Goal: Task Accomplishment & Management: Use online tool/utility

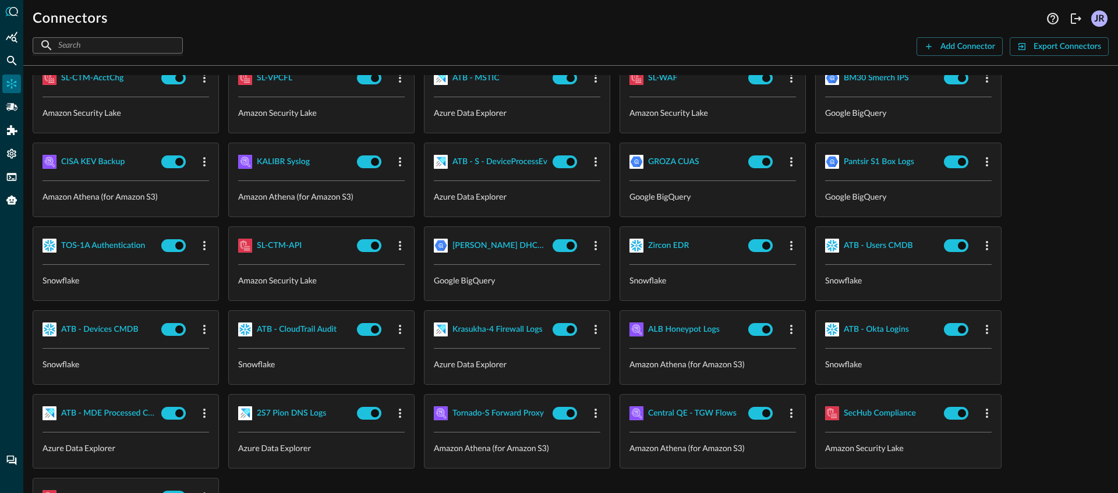
scroll to position [148, 0]
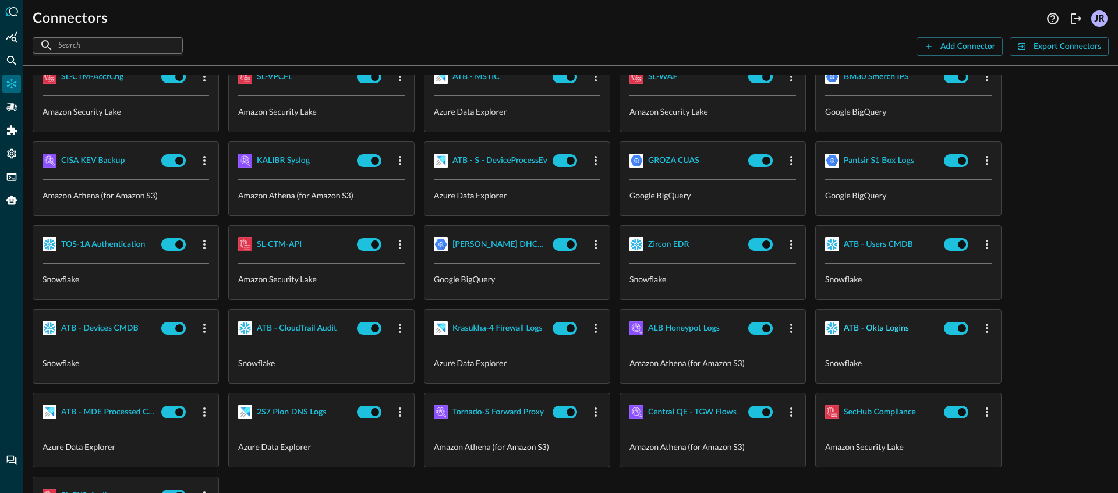
click at [864, 327] on div "ATB - Okta Logins" at bounding box center [876, 328] width 65 height 15
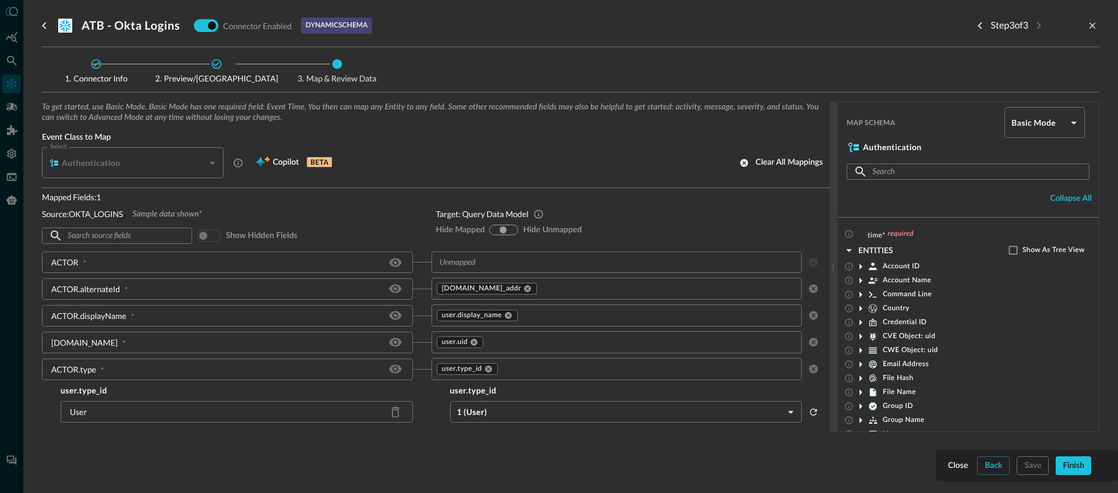
scroll to position [2, 0]
click at [394, 266] on icon "Hide/Show source field" at bounding box center [395, 262] width 14 height 14
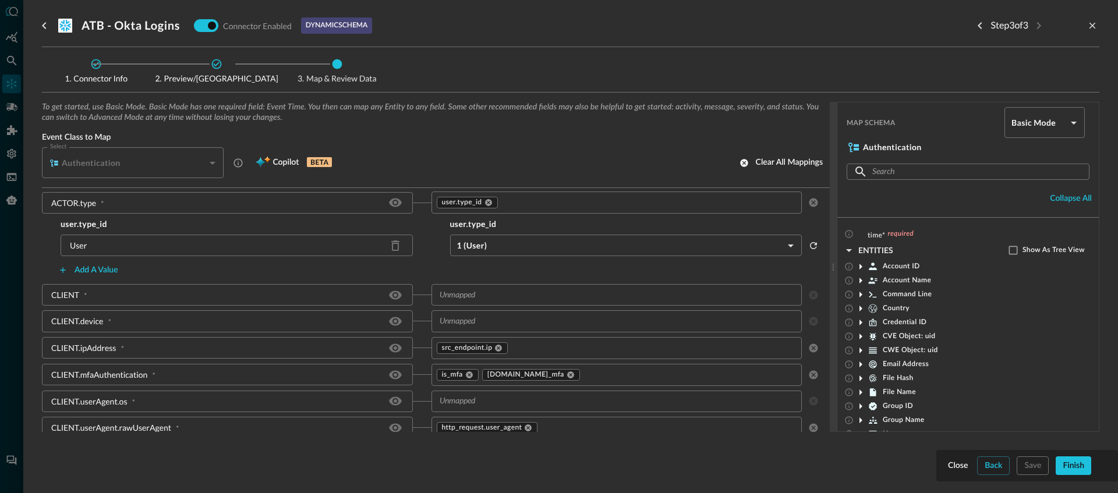
scroll to position [154, 0]
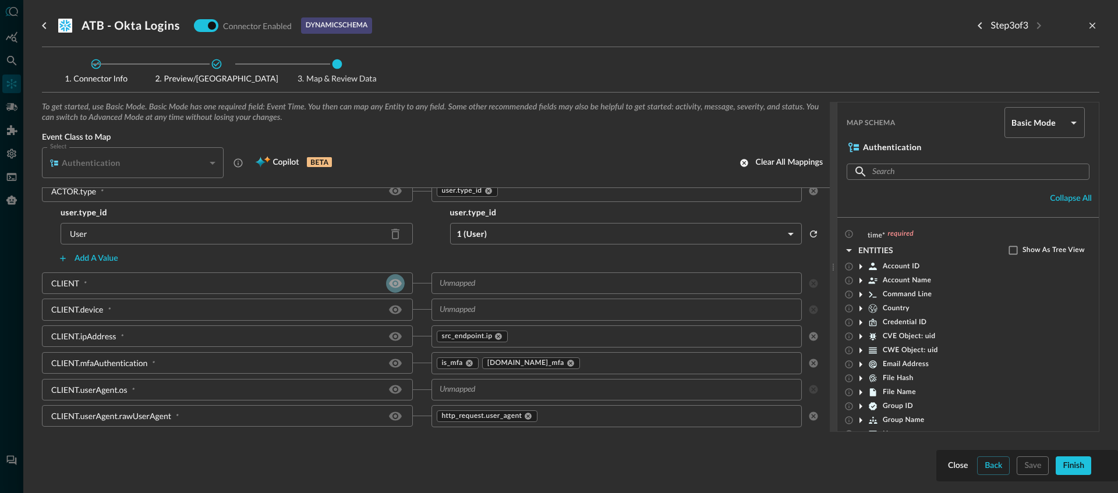
click at [391, 279] on icon "Hide/Show source field" at bounding box center [395, 283] width 13 height 9
click at [390, 280] on icon "Hide/Show source field" at bounding box center [395, 283] width 13 height 9
click at [395, 341] on icon "Hide/Show source field" at bounding box center [395, 337] width 14 height 14
click at [395, 391] on icon "Hide/Show source field" at bounding box center [395, 390] width 13 height 9
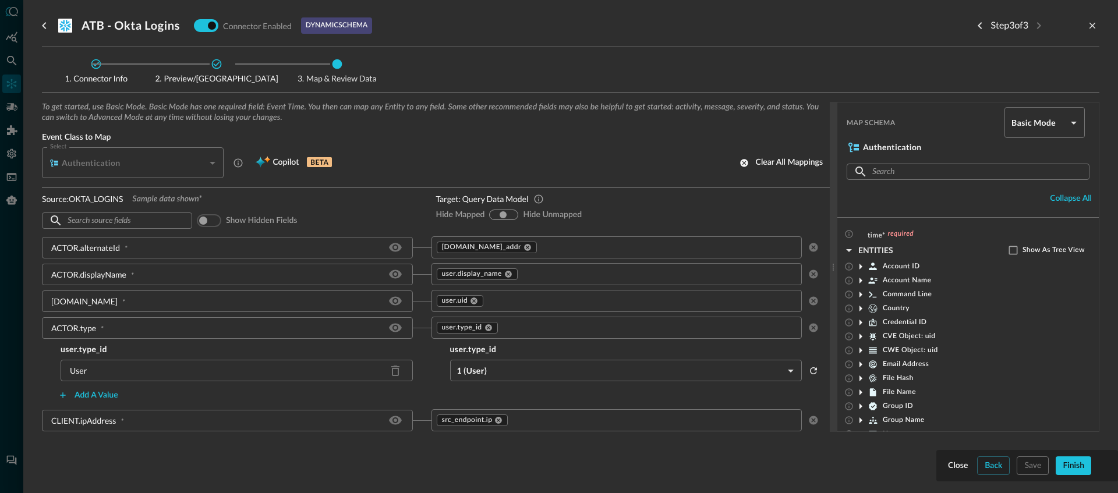
scroll to position [19, 0]
click at [1036, 118] on body "Connectors JR ​ ​ Add Connector Export Connectors Cloud Infrastructure and Secu…" at bounding box center [559, 246] width 1118 height 493
click at [1031, 149] on li "Advanced Mode" at bounding box center [1036, 154] width 80 height 23
type input "advanced"
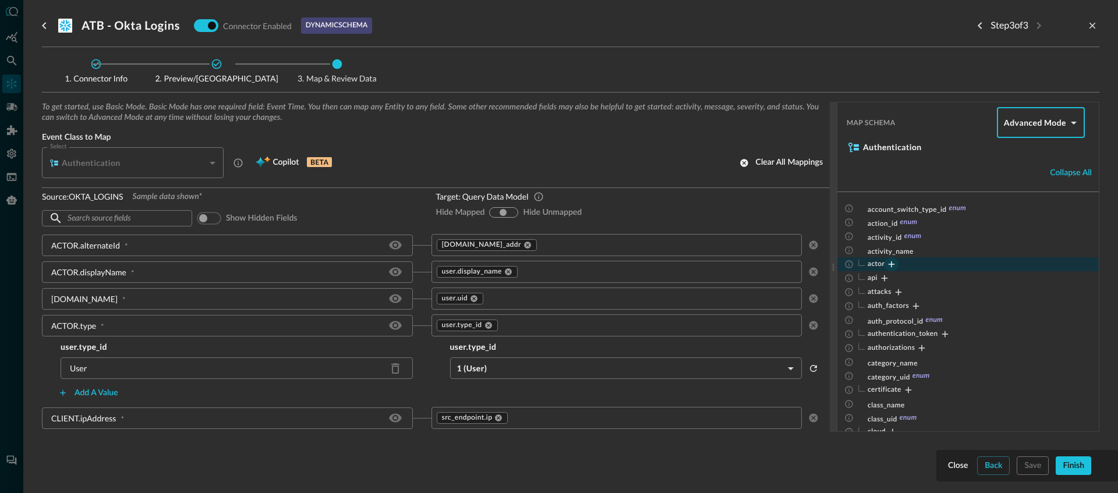
click at [891, 267] on icon "Expand" at bounding box center [891, 264] width 10 height 10
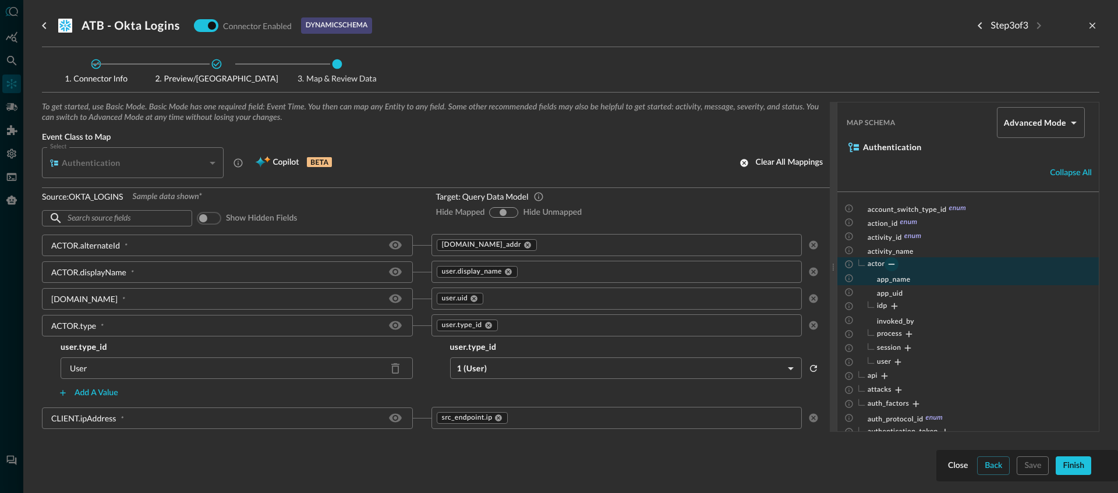
click at [896, 281] on span "app_name" at bounding box center [893, 280] width 33 height 7
